Goal: Find contact information: Find contact information

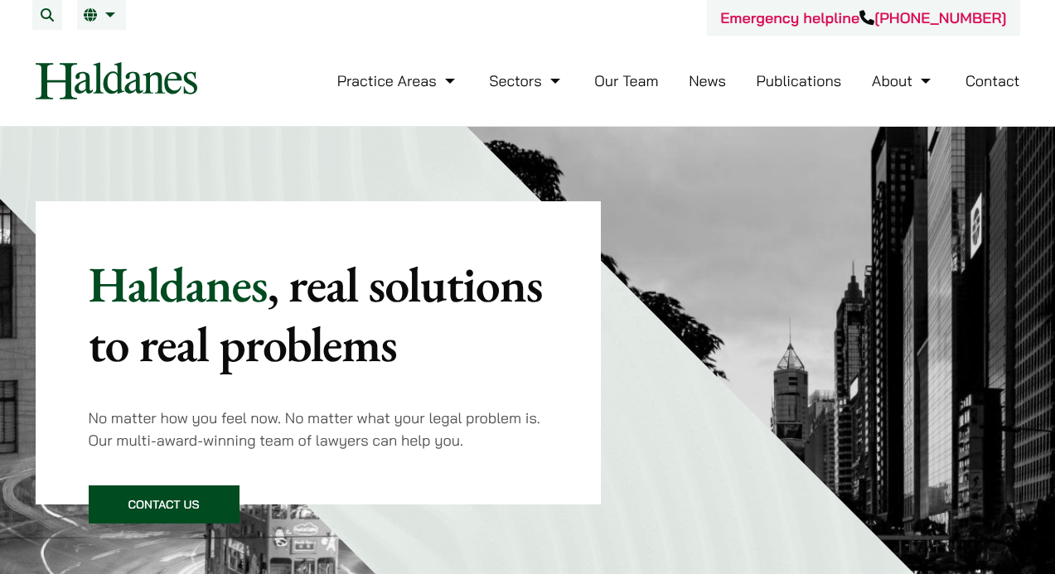
click at [998, 82] on link "Contact" at bounding box center [992, 80] width 55 height 19
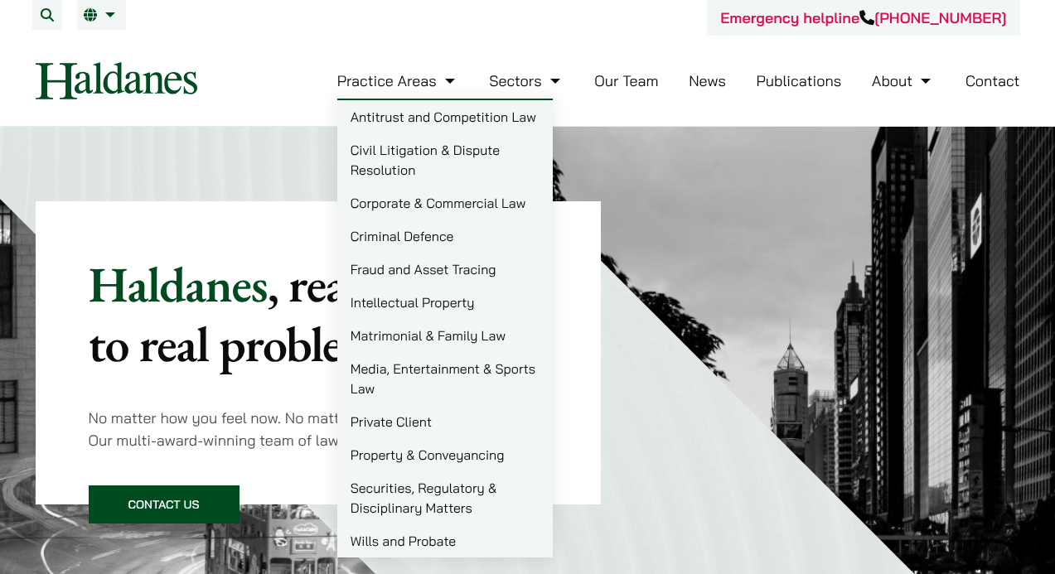
click at [452, 117] on link "Antitrust and Competition Law" at bounding box center [444, 116] width 215 height 33
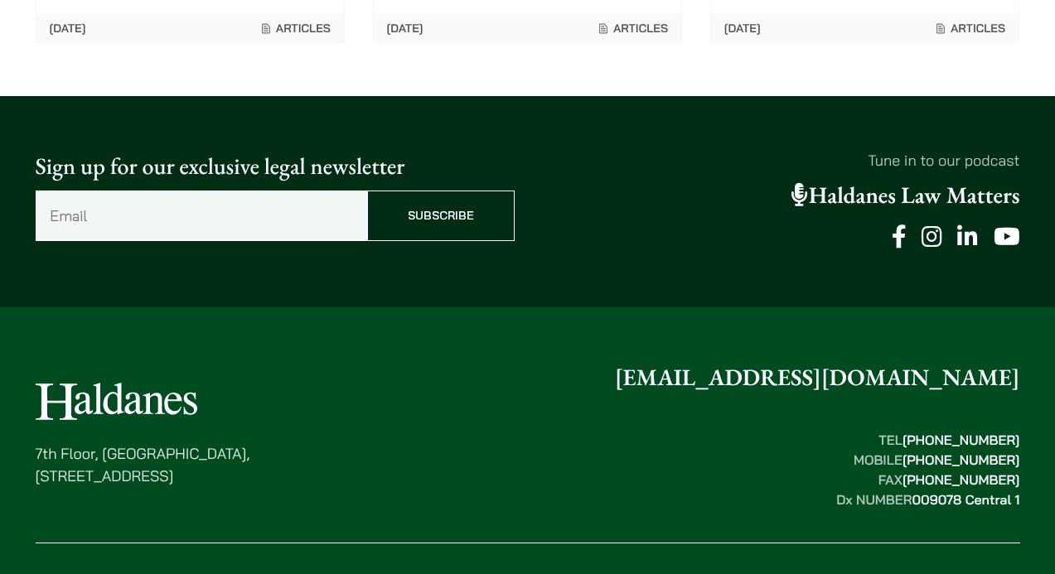
scroll to position [3304, 0]
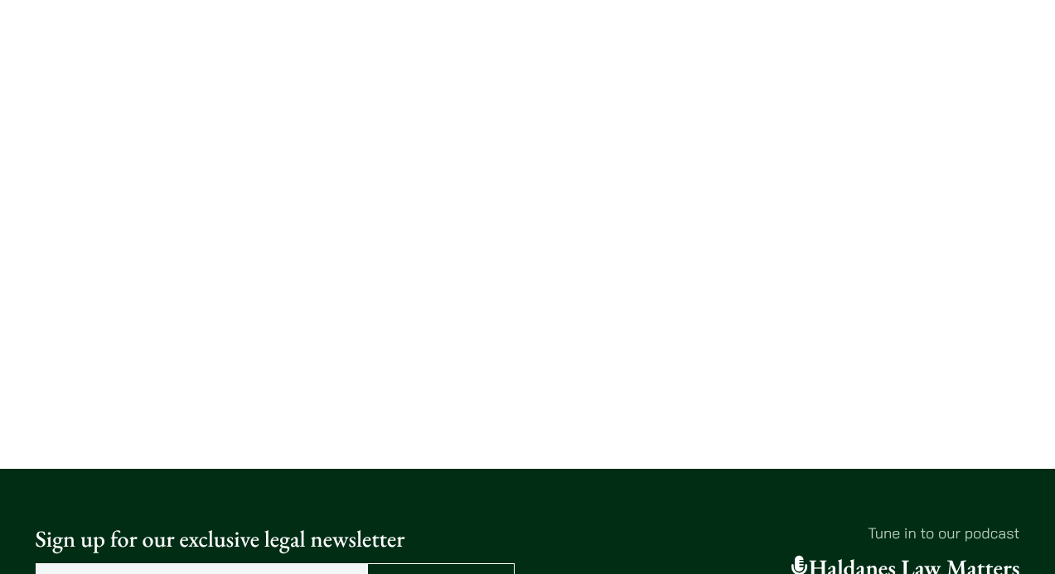
scroll to position [829, 0]
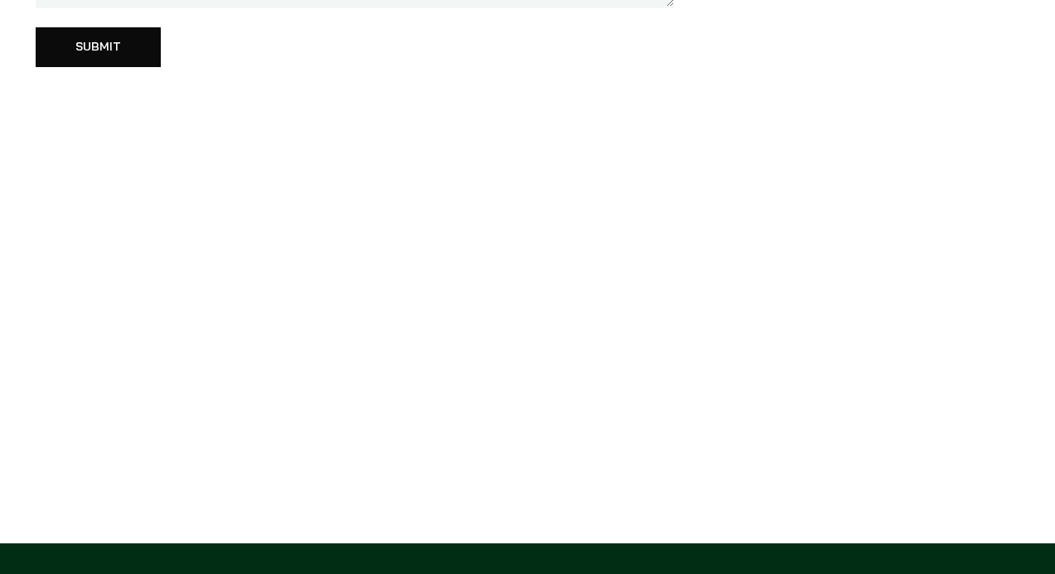
click at [509, 66] on div "Submit" at bounding box center [355, 47] width 639 height 40
